Goal: Navigation & Orientation: Find specific page/section

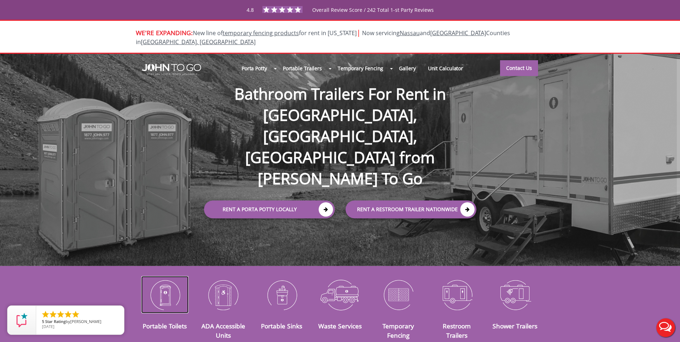
click at [175, 285] on img at bounding box center [165, 294] width 48 height 37
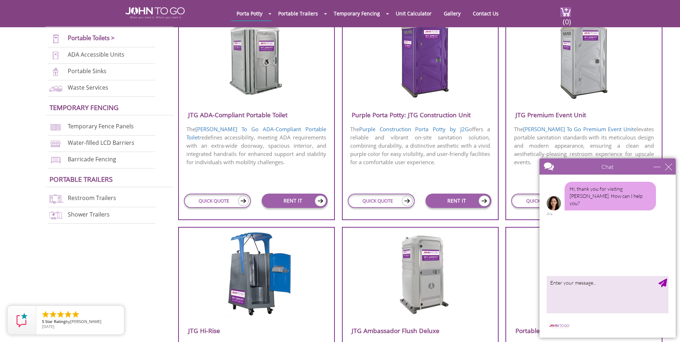
scroll to position [323, 0]
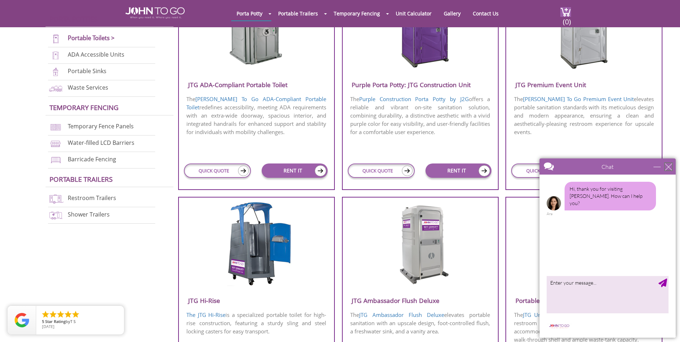
click at [668, 168] on div "close" at bounding box center [668, 166] width 7 height 7
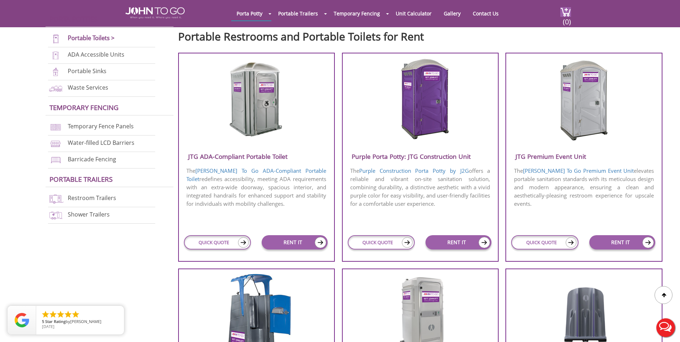
scroll to position [287, 0]
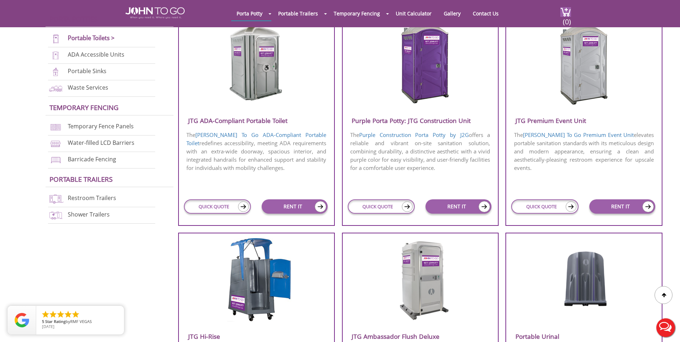
click at [426, 280] on img at bounding box center [420, 279] width 68 height 82
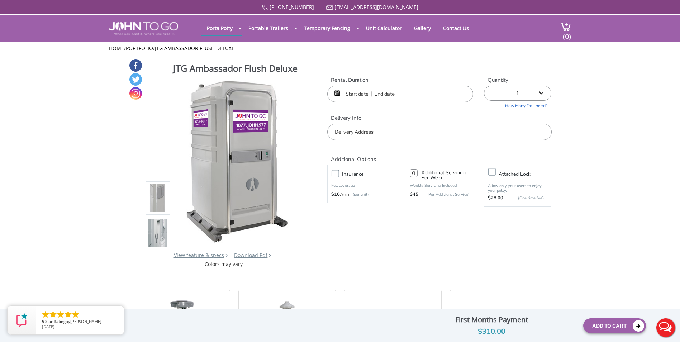
click at [157, 236] on img at bounding box center [157, 233] width 19 height 169
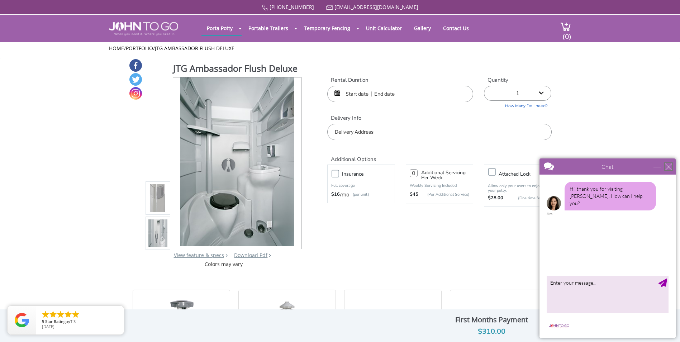
click at [667, 167] on div "close" at bounding box center [668, 166] width 7 height 7
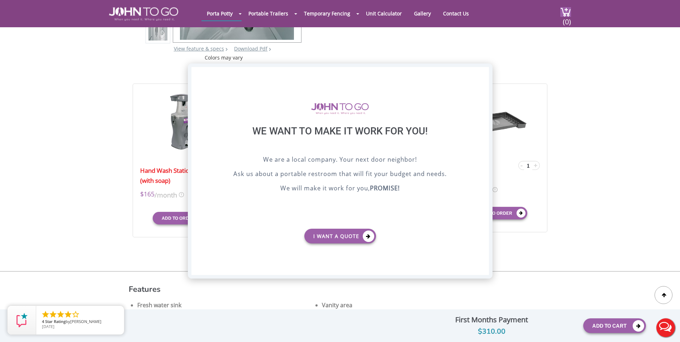
click at [482, 74] on div "X" at bounding box center [482, 73] width 11 height 12
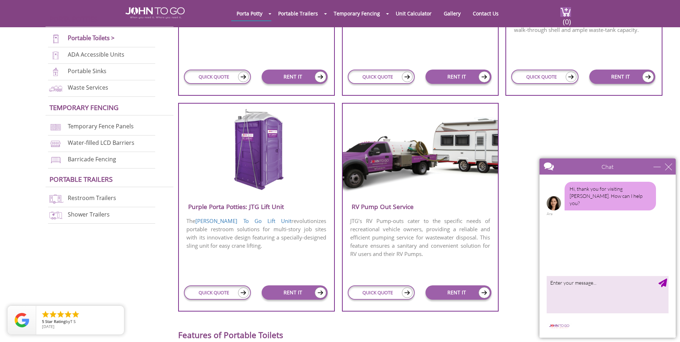
scroll to position [645, 0]
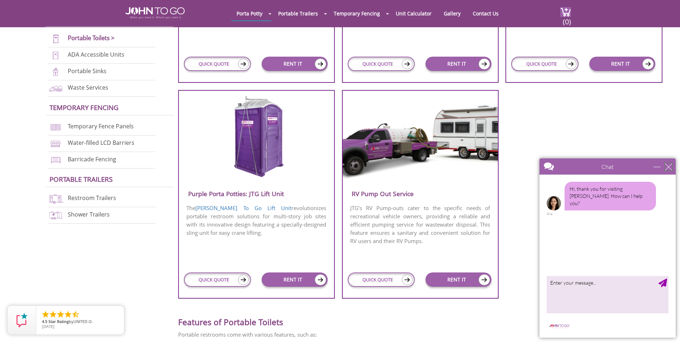
click at [671, 163] on div "close" at bounding box center [668, 166] width 7 height 7
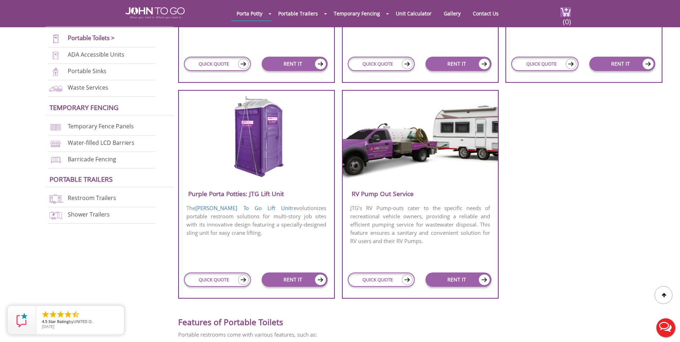
scroll to position [0, 0]
click at [77, 92] on li "Waste Services" at bounding box center [101, 88] width 107 height 16
drag, startPoint x: 84, startPoint y: 89, endPoint x: 89, endPoint y: 89, distance: 5.0
click at [84, 89] on link "Waste Services" at bounding box center [88, 88] width 40 height 8
